Goal: Navigation & Orientation: Find specific page/section

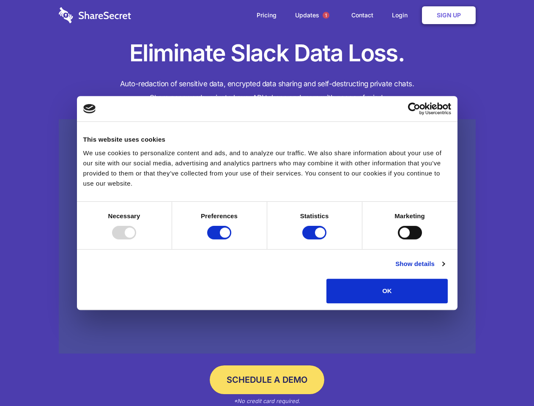
click at [136, 239] on div at bounding box center [124, 233] width 24 height 14
click at [231, 239] on input "Preferences" at bounding box center [219, 233] width 24 height 14
checkbox input "false"
click at [316, 239] on input "Statistics" at bounding box center [314, 233] width 24 height 14
checkbox input "false"
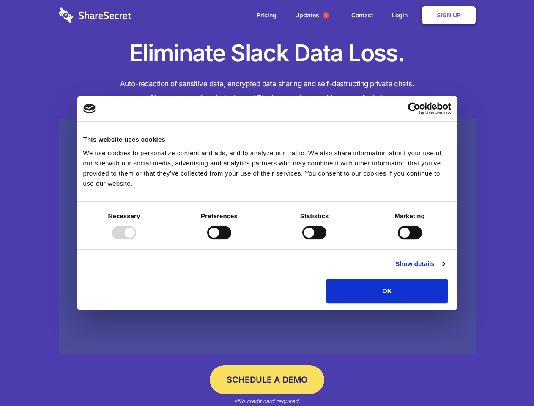
click at [398, 239] on input "Marketing" at bounding box center [410, 233] width 24 height 14
checkbox input "true"
click at [445, 269] on link "Show details" at bounding box center [419, 264] width 49 height 10
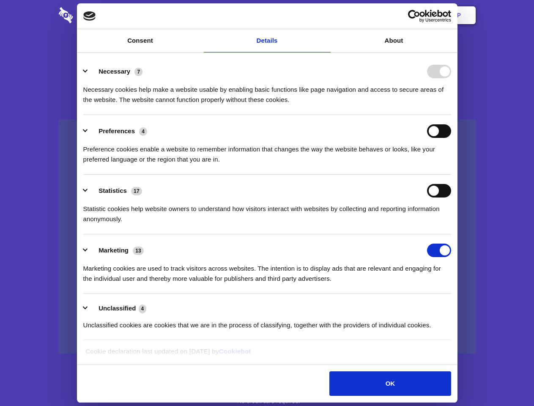
click at [451, 105] on div "Necessary cookies help make a website usable by enabling basic functions like p…" at bounding box center [267, 91] width 368 height 27
click at [326, 15] on span "1" at bounding box center [326, 15] width 7 height 7
